Goal: Task Accomplishment & Management: Use online tool/utility

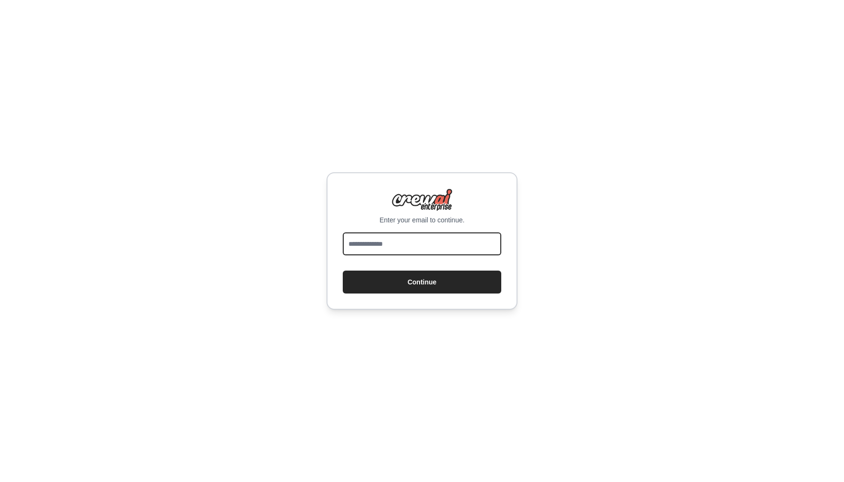
click at [413, 244] on input "email" at bounding box center [422, 244] width 159 height 23
type input "**********"
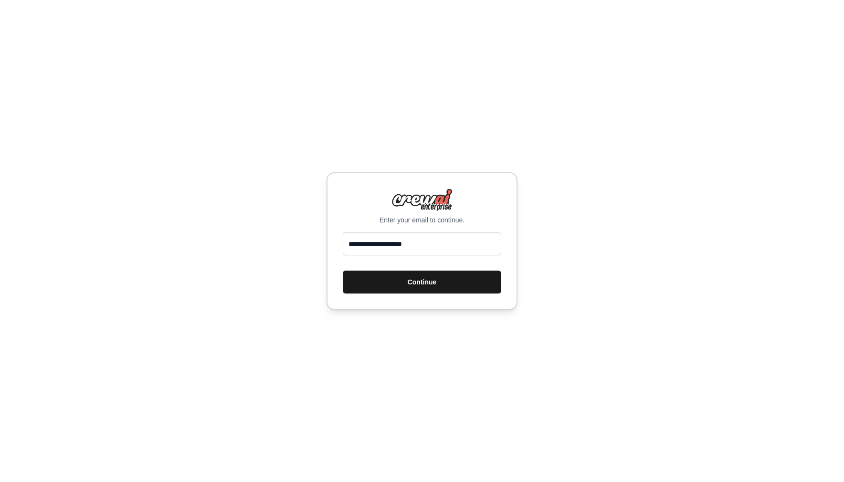
click at [419, 286] on button "Continue" at bounding box center [422, 282] width 159 height 23
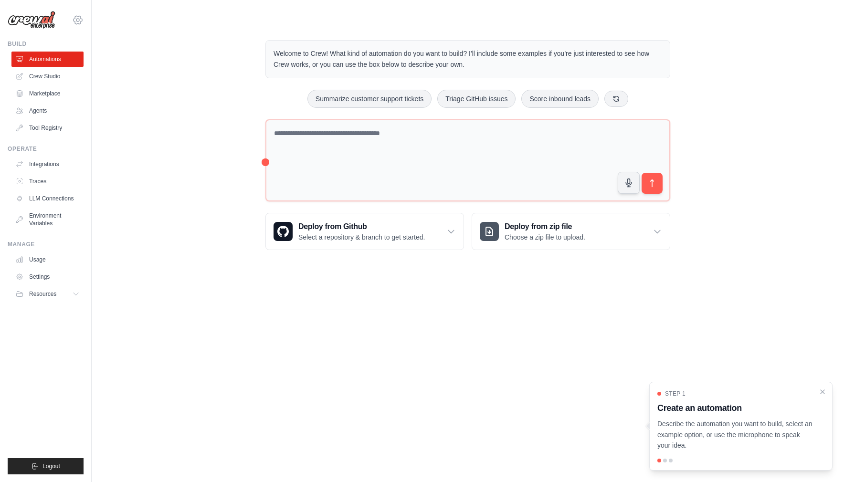
click at [77, 21] on icon at bounding box center [77, 19] width 11 height 11
click at [66, 62] on link "Settings" at bounding box center [78, 64] width 84 height 17
click at [162, 103] on div "Welcome to Crew! What kind of automation do you want to build? I'll include som…" at bounding box center [468, 145] width 722 height 241
click at [78, 23] on icon at bounding box center [78, 20] width 9 height 8
click at [119, 102] on div "Welcome to Crew! What kind of automation do you want to build? I'll include som…" at bounding box center [468, 145] width 722 height 241
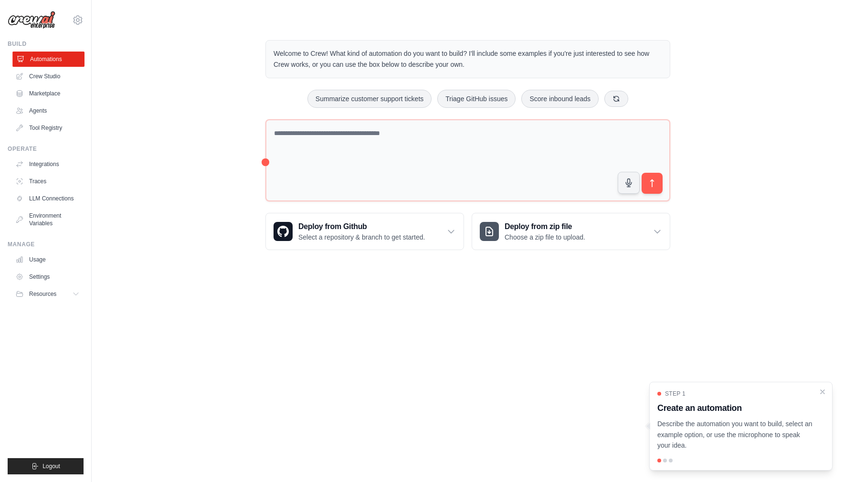
click at [43, 61] on link "Automations" at bounding box center [48, 59] width 72 height 15
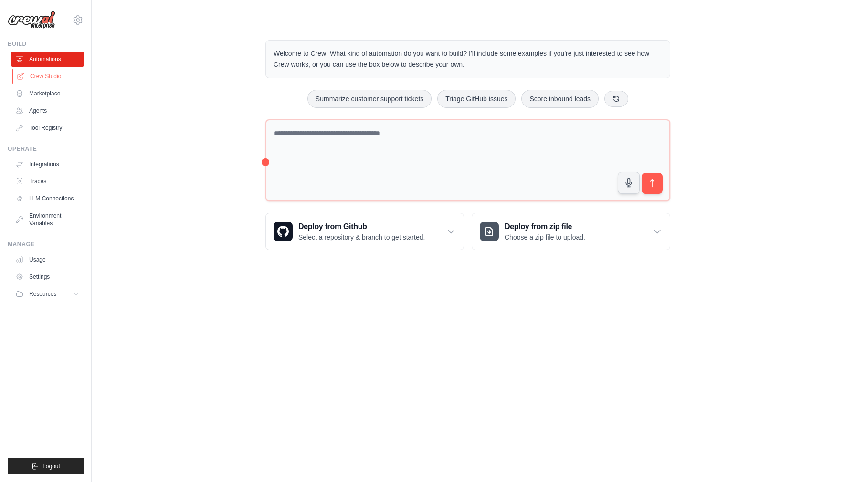
click at [50, 74] on link "Crew Studio" at bounding box center [48, 76] width 72 height 15
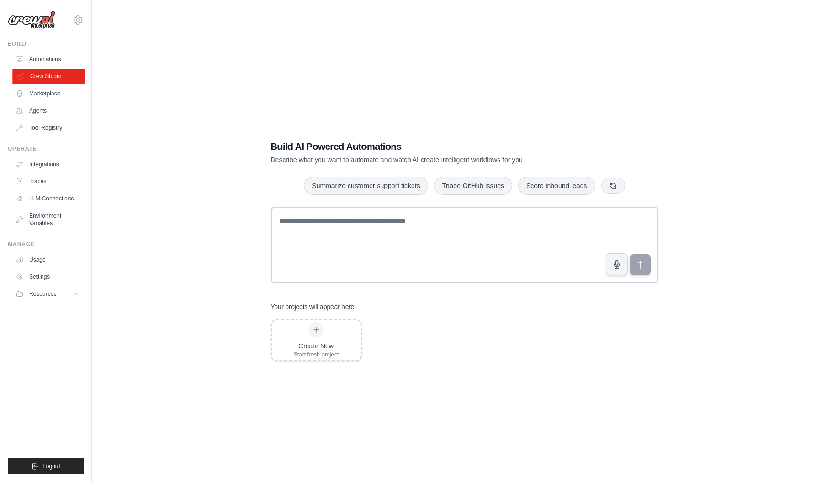
click at [51, 76] on link "Crew Studio" at bounding box center [48, 76] width 72 height 15
click at [53, 56] on link "Automations" at bounding box center [48, 59] width 72 height 15
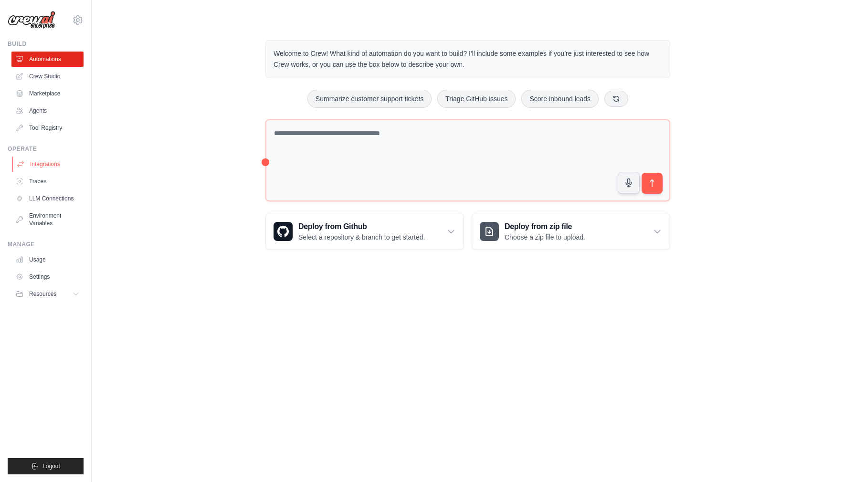
click at [62, 167] on link "Integrations" at bounding box center [48, 164] width 72 height 15
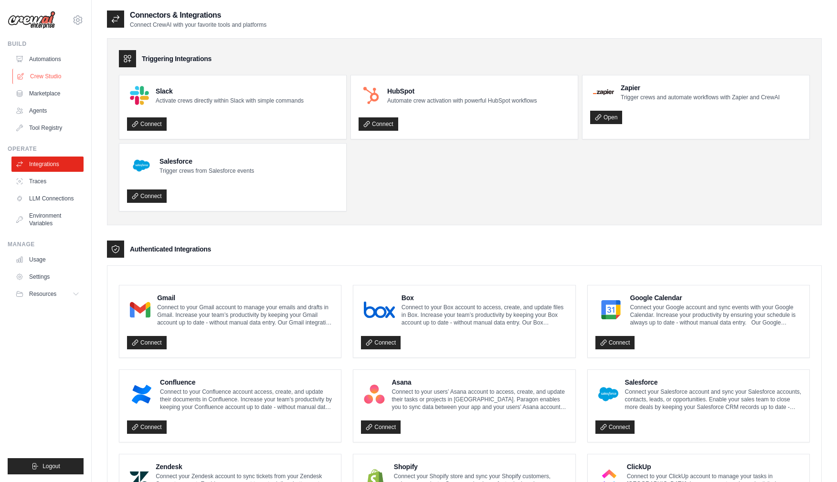
click at [55, 78] on link "Crew Studio" at bounding box center [48, 76] width 72 height 15
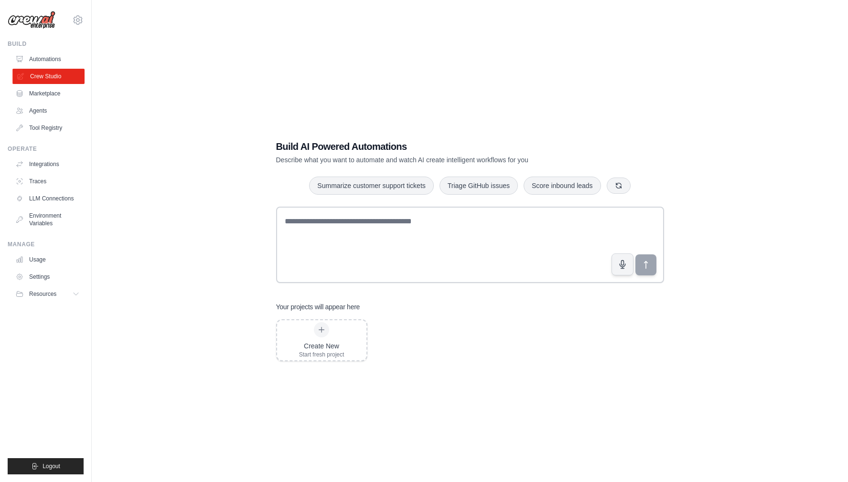
click at [43, 74] on link "Crew Studio" at bounding box center [48, 76] width 72 height 15
